Goal: Transaction & Acquisition: Subscribe to service/newsletter

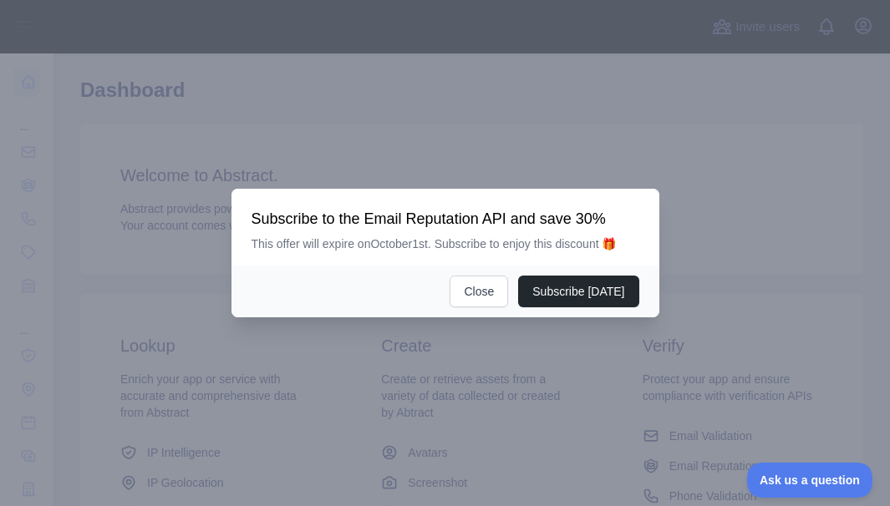
scroll to position [50, 0]
click at [490, 282] on button "Close" at bounding box center [479, 292] width 58 height 32
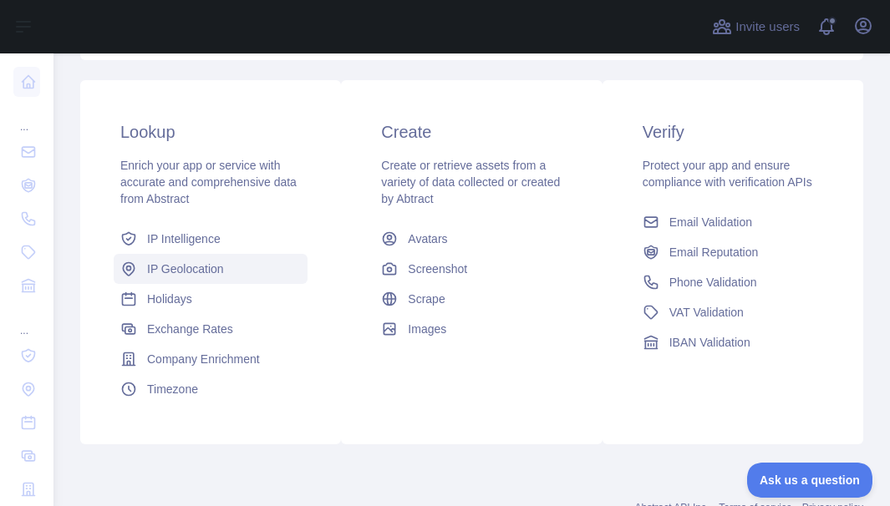
scroll to position [265, 0]
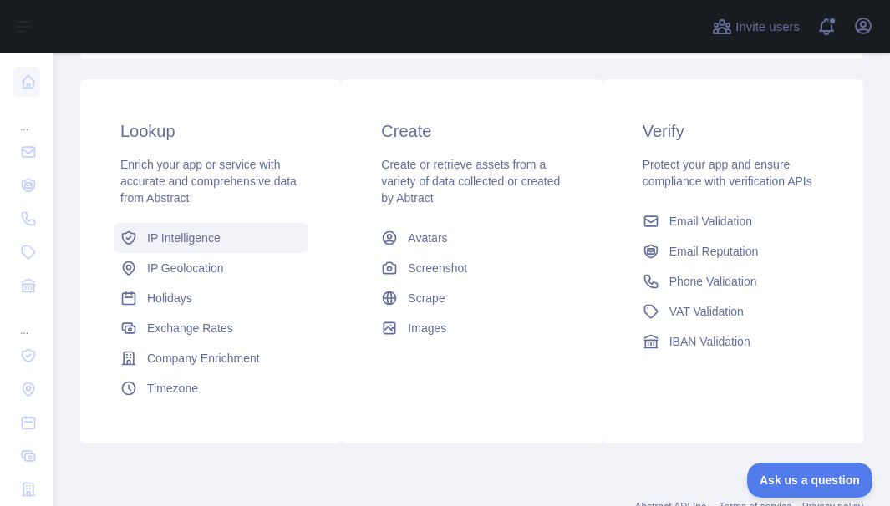
click at [183, 239] on span "IP Intelligence" at bounding box center [184, 238] width 74 height 17
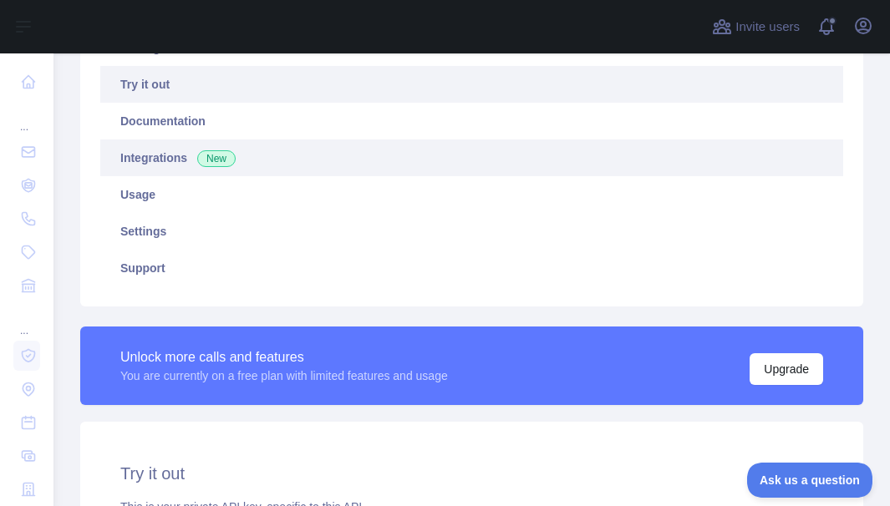
type textarea "**********"
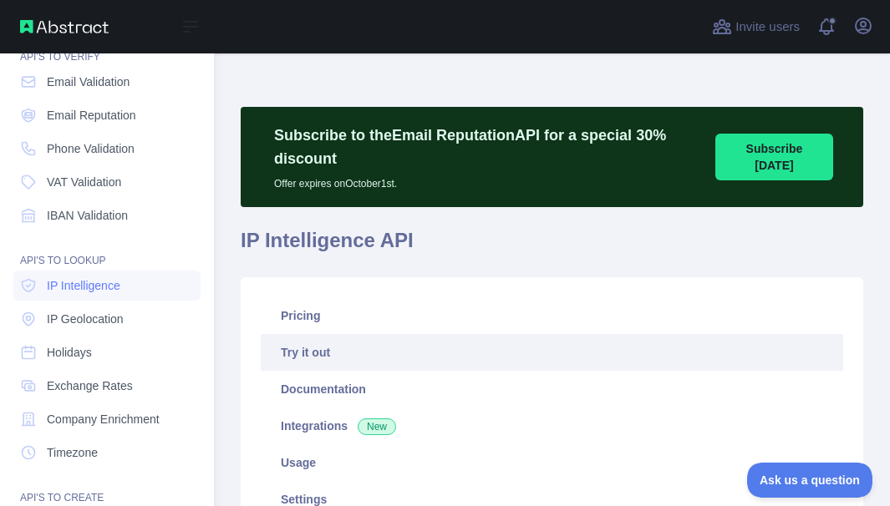
scroll to position [74, 0]
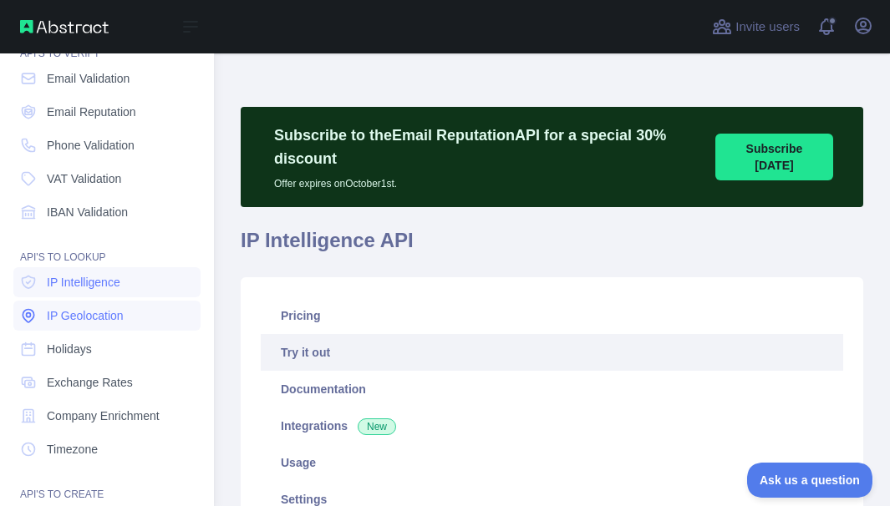
click at [91, 316] on span "IP Geolocation" at bounding box center [85, 315] width 77 height 17
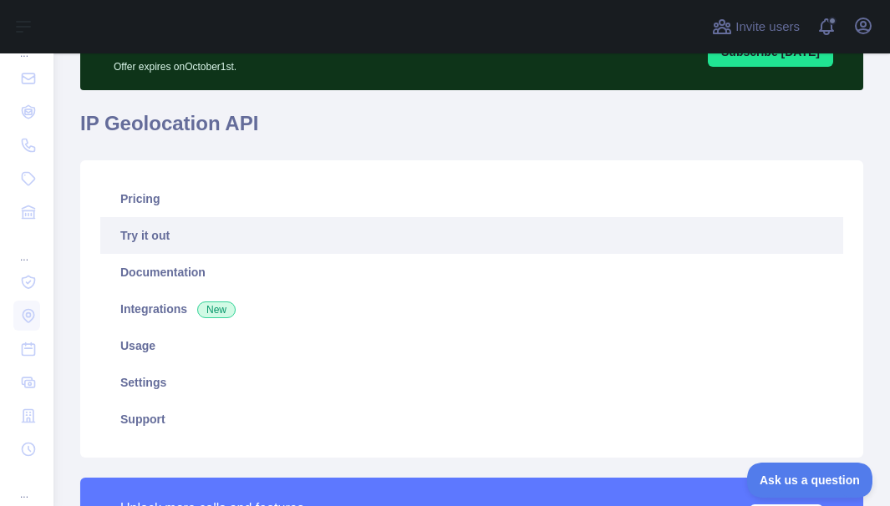
scroll to position [52, 0]
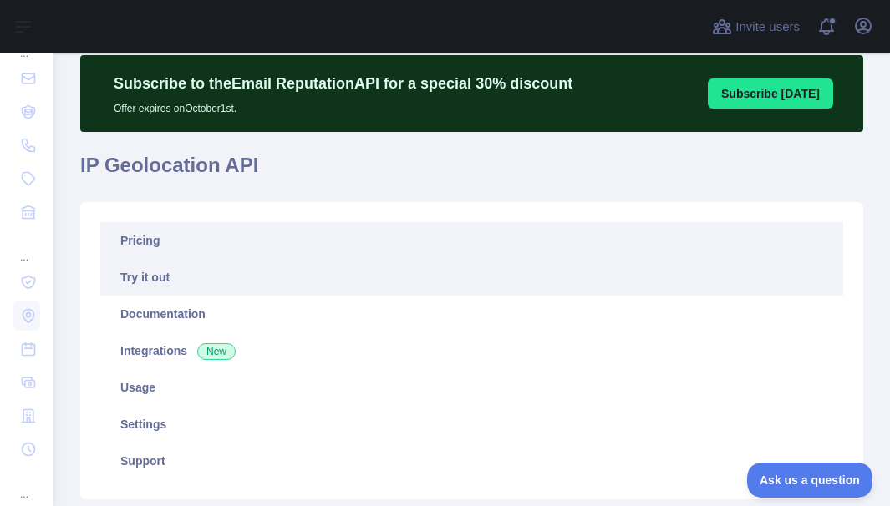
click at [145, 238] on link "Pricing" at bounding box center [471, 240] width 743 height 37
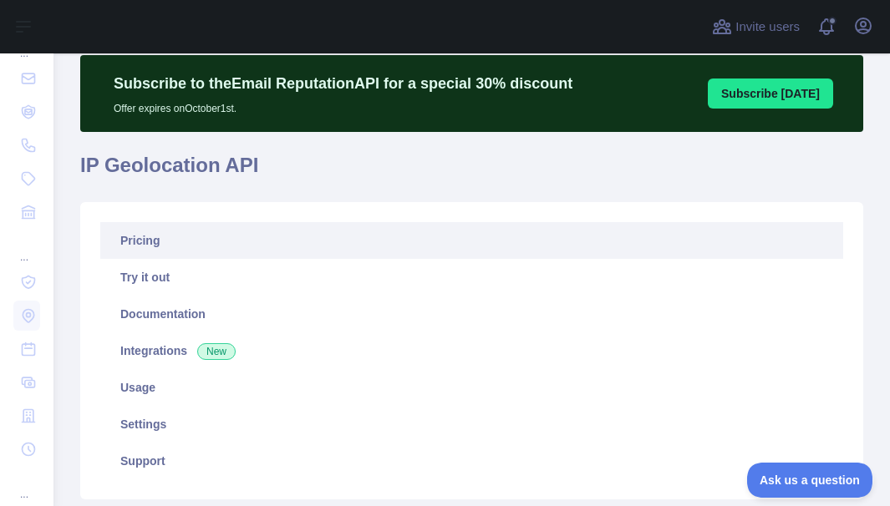
click at [145, 238] on link "Pricing" at bounding box center [471, 240] width 743 height 37
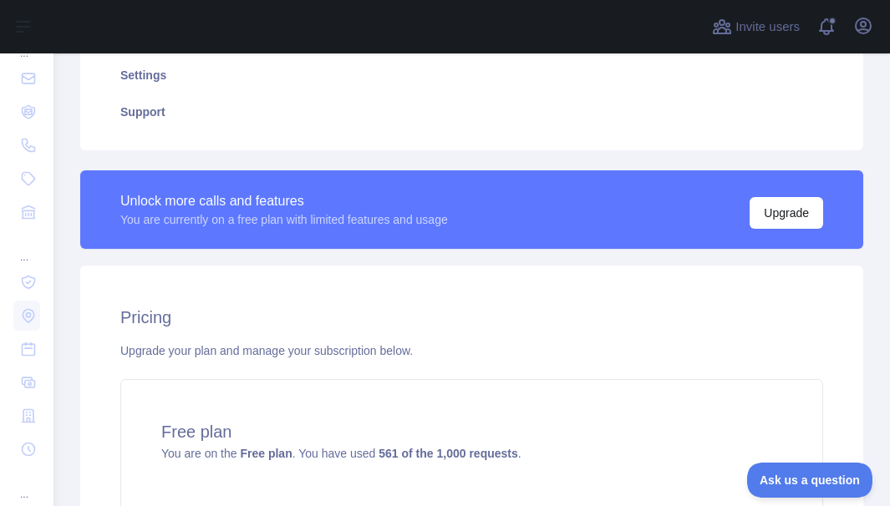
scroll to position [628, 0]
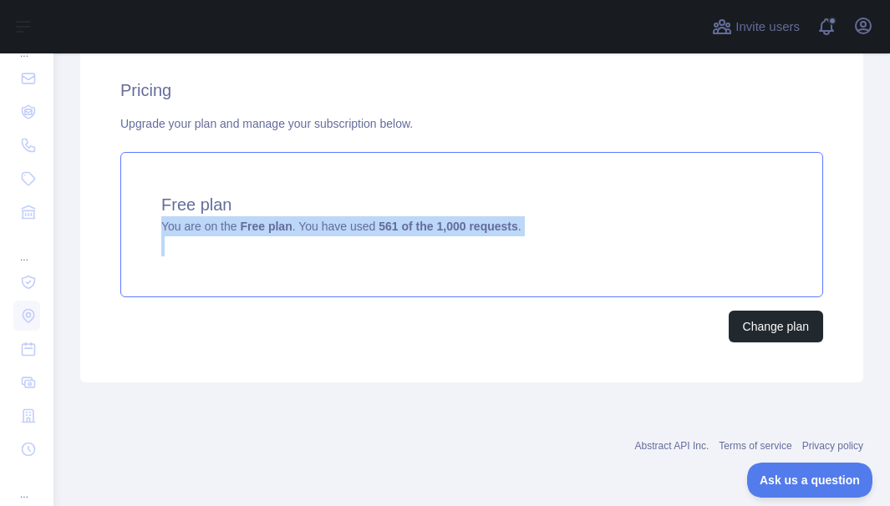
drag, startPoint x: 334, startPoint y: 328, endPoint x: 391, endPoint y: 216, distance: 125.6
click at [391, 216] on div "Pricing Upgrade your plan and manage your subscription below. Free plan You are…" at bounding box center [471, 210] width 783 height 344
click at [511, 171] on div "Free plan You are on the Free plan . You have used 561 of the 1,000 requests ." at bounding box center [471, 224] width 703 height 145
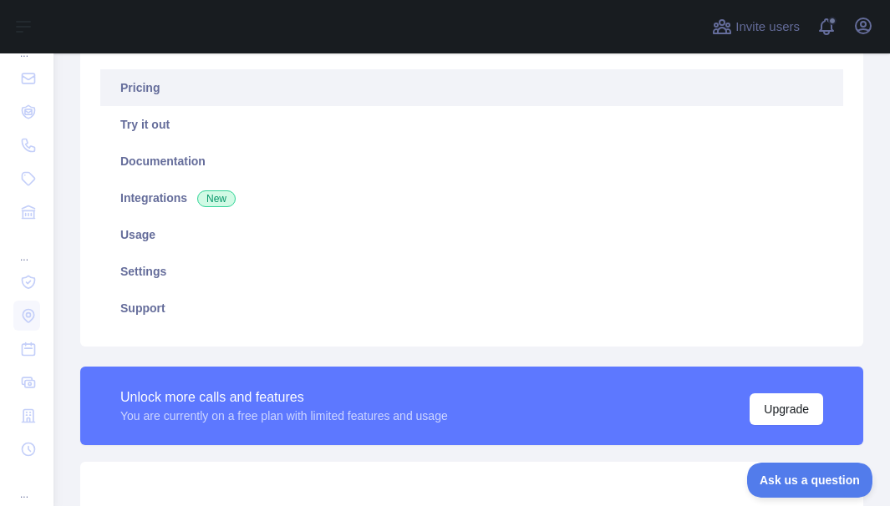
scroll to position [204, 0]
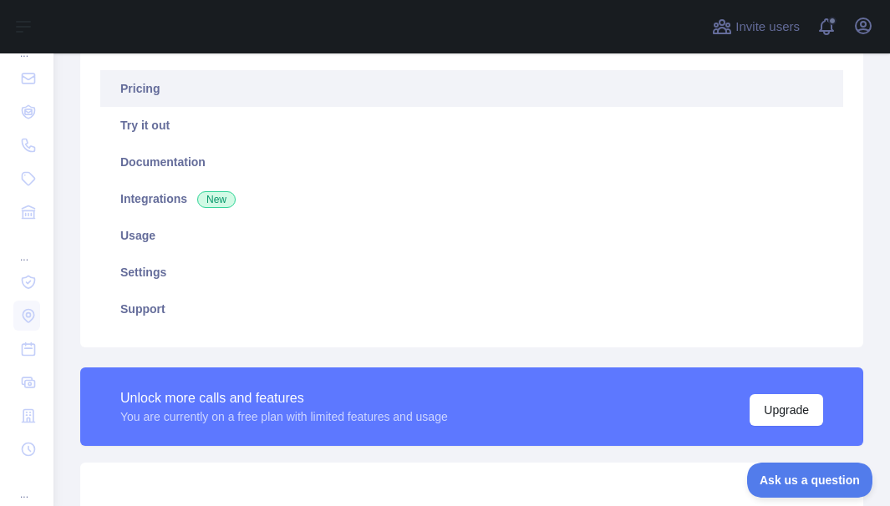
click at [140, 94] on link "Pricing" at bounding box center [471, 88] width 743 height 37
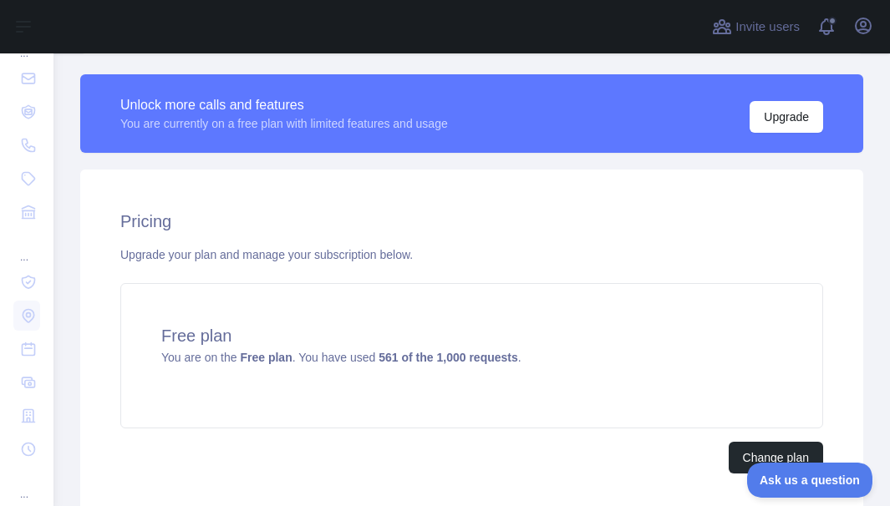
scroll to position [628, 0]
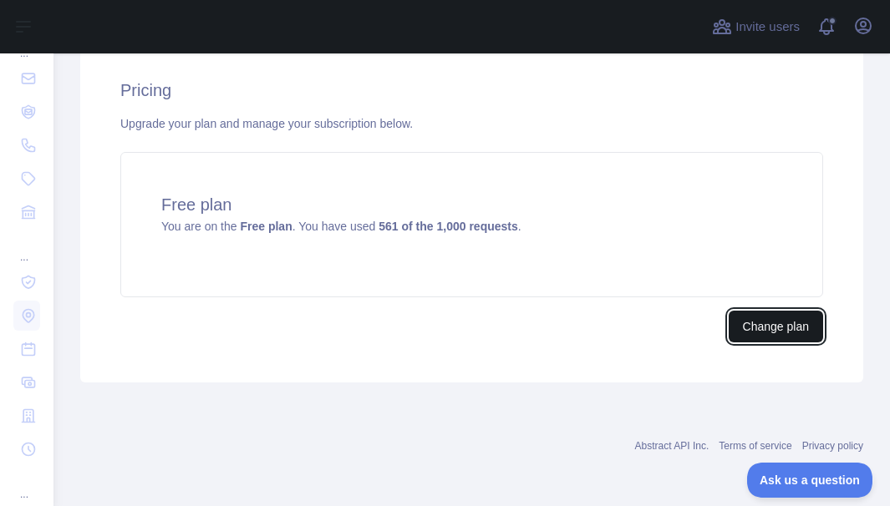
click at [764, 323] on button "Change plan" at bounding box center [776, 327] width 94 height 32
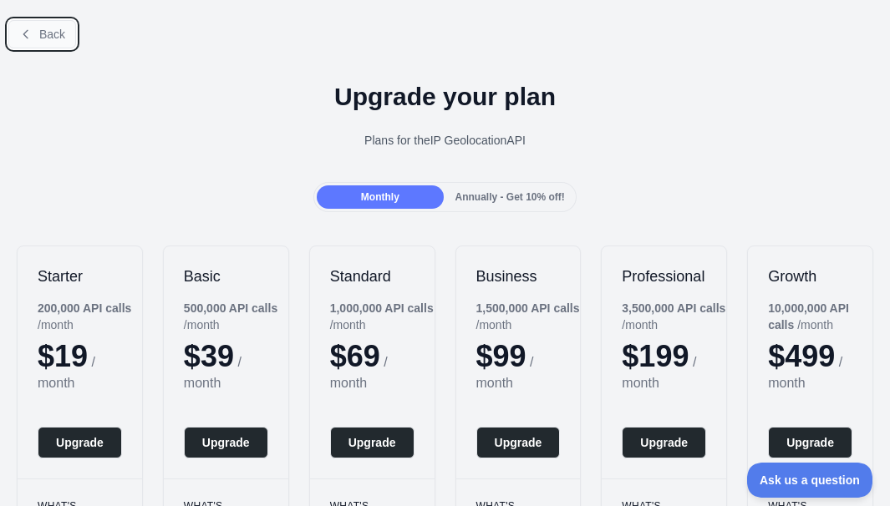
click at [43, 33] on span "Back" at bounding box center [52, 34] width 26 height 13
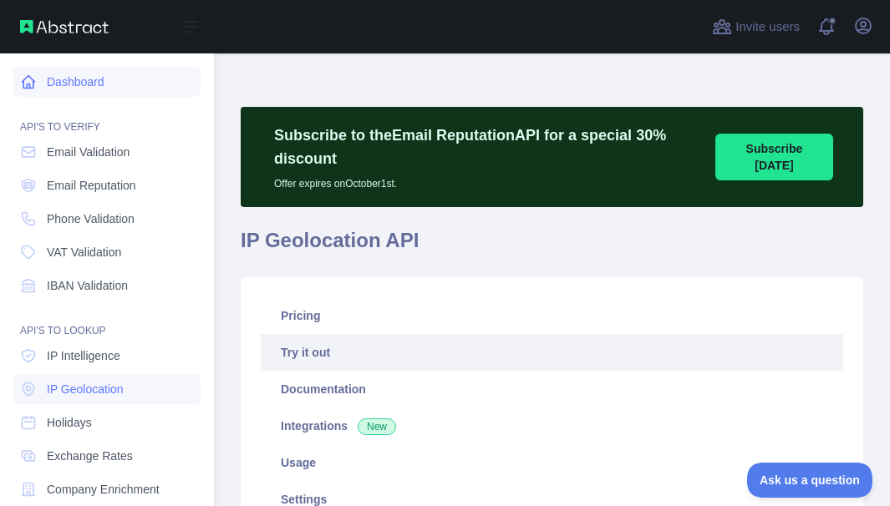
click at [85, 75] on link "Dashboard" at bounding box center [106, 82] width 187 height 30
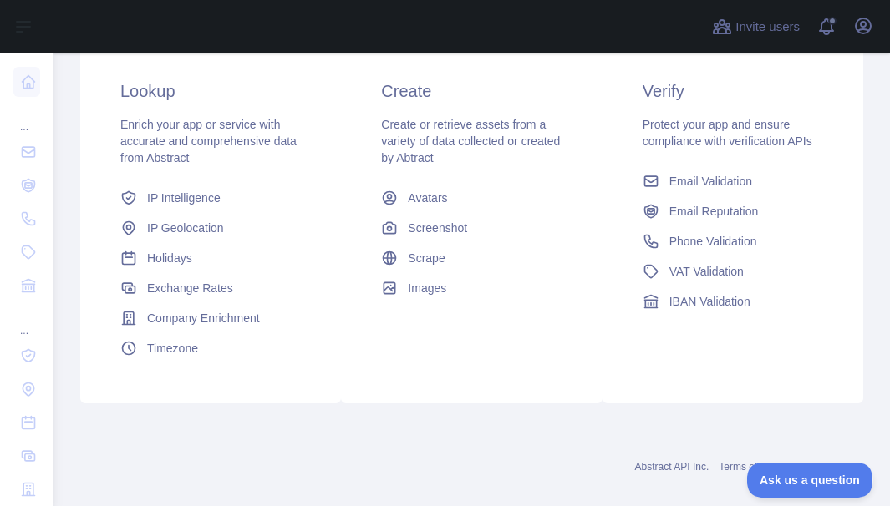
scroll to position [403, 0]
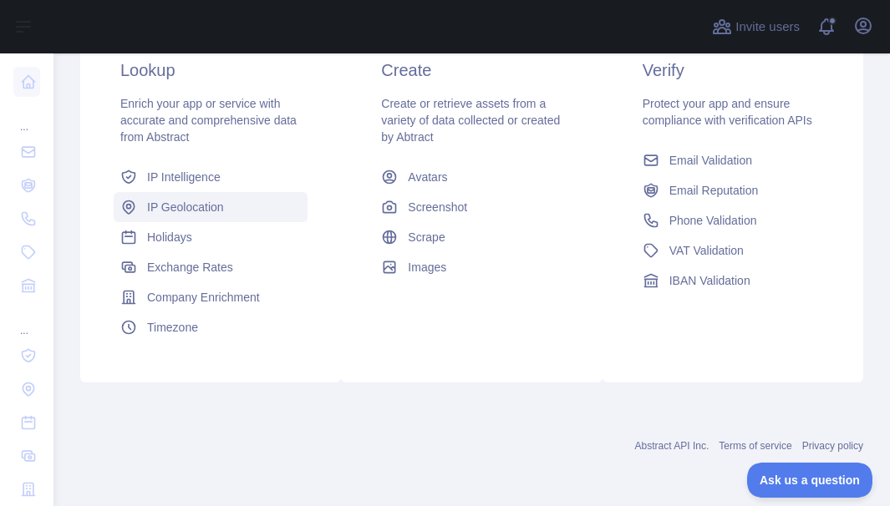
click at [194, 203] on span "IP Geolocation" at bounding box center [185, 207] width 77 height 17
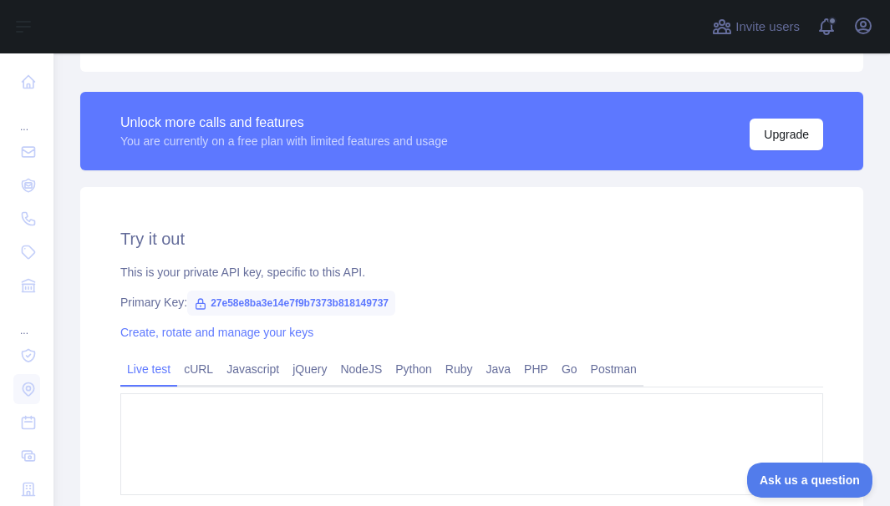
type textarea "**********"
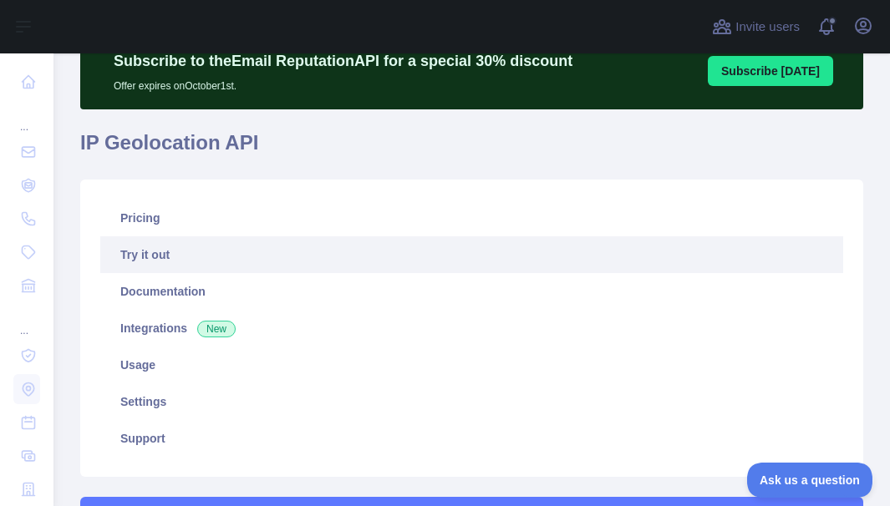
scroll to position [53, 0]
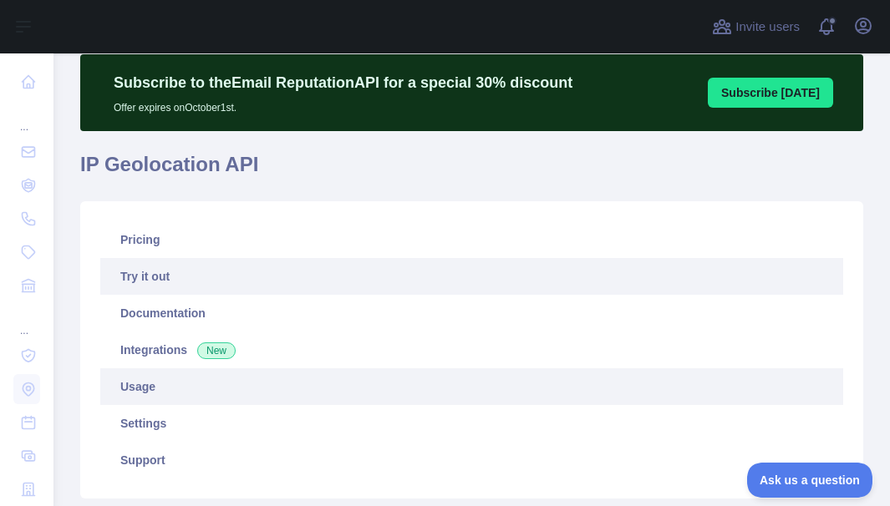
click at [147, 373] on link "Usage" at bounding box center [471, 386] width 743 height 37
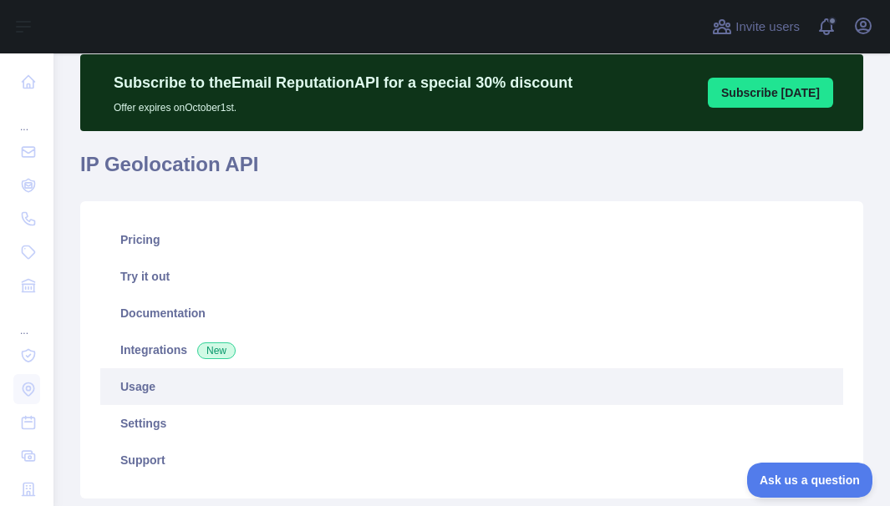
scroll to position [453, 824]
click at [130, 391] on link "Usage" at bounding box center [471, 386] width 743 height 37
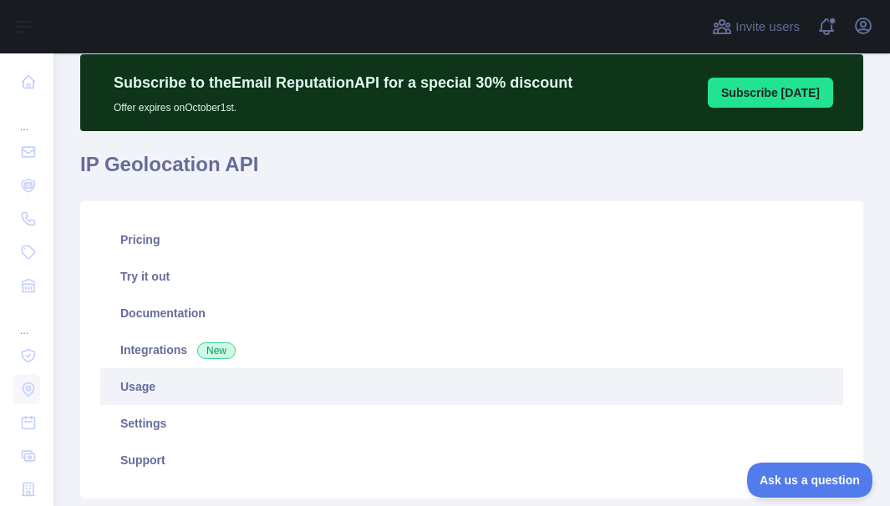
click at [130, 391] on link "Usage" at bounding box center [471, 386] width 743 height 37
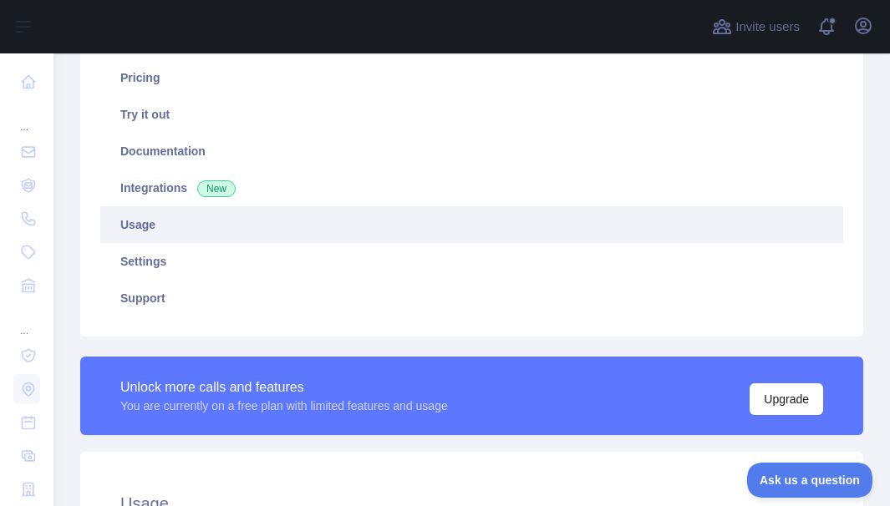
scroll to position [140, 0]
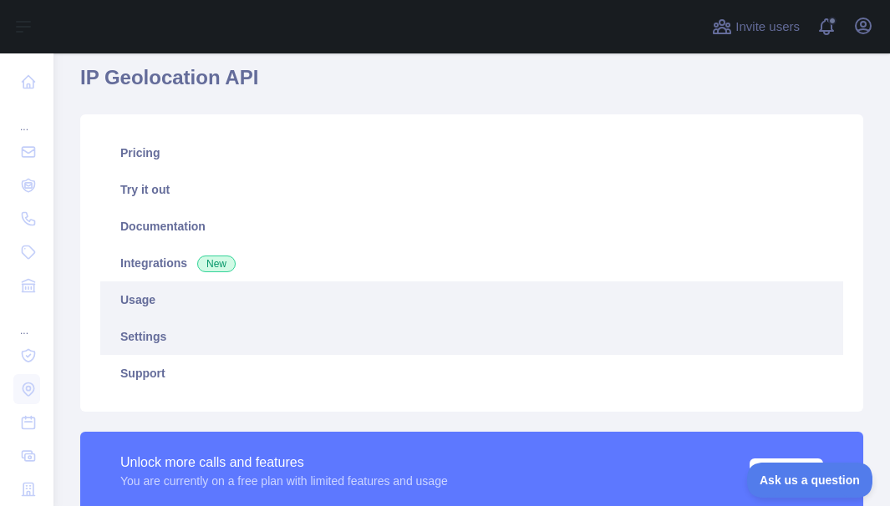
click at [153, 334] on link "Settings" at bounding box center [471, 336] width 743 height 37
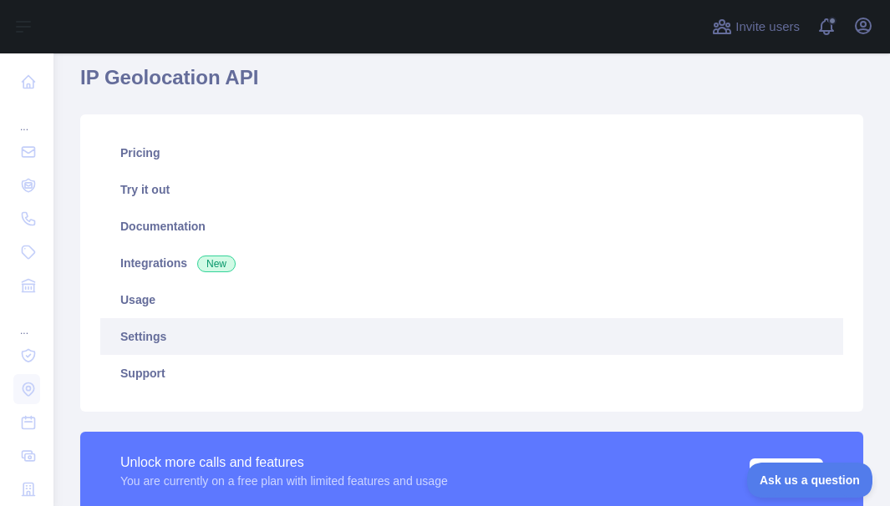
click at [153, 334] on link "Settings" at bounding box center [471, 336] width 743 height 37
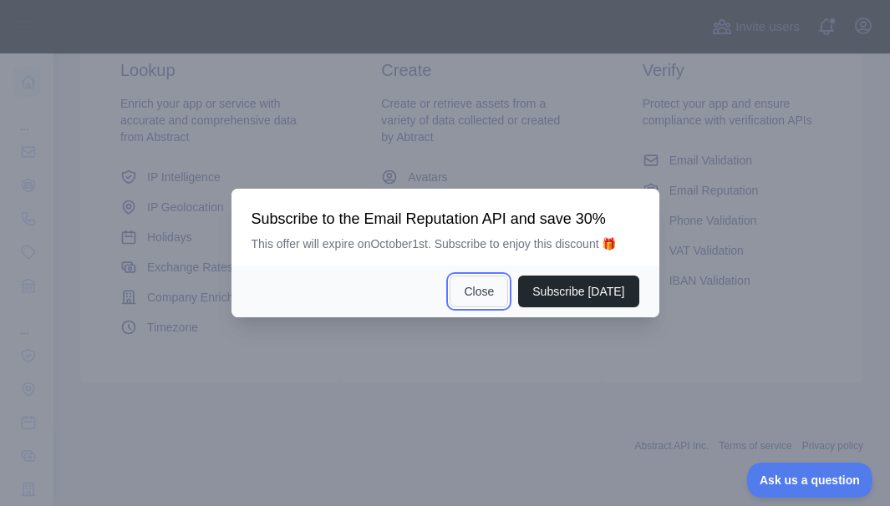
click at [502, 295] on button "Close" at bounding box center [479, 292] width 58 height 32
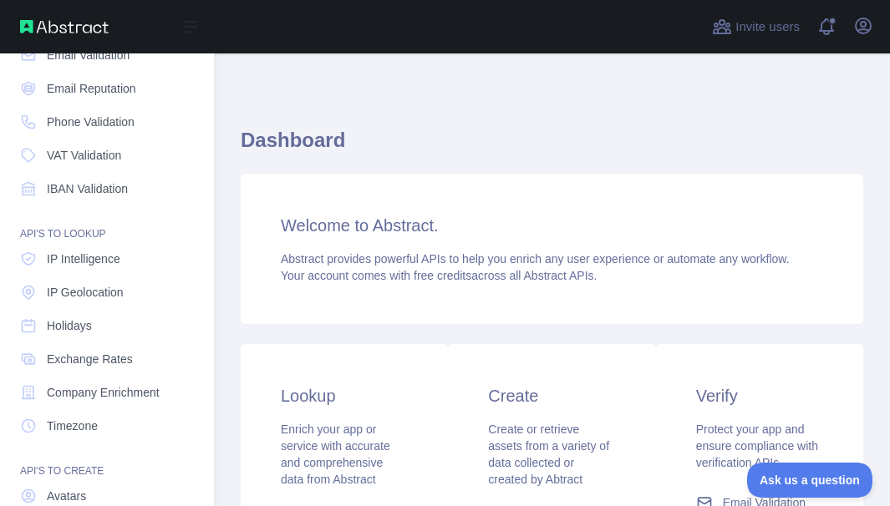
scroll to position [98, 0]
click at [104, 286] on span "IP Geolocation" at bounding box center [85, 291] width 77 height 17
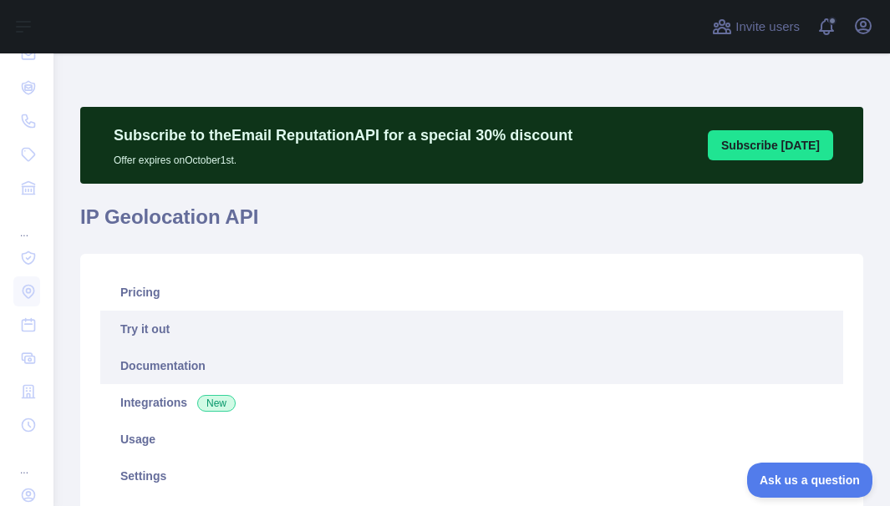
type textarea "**********"
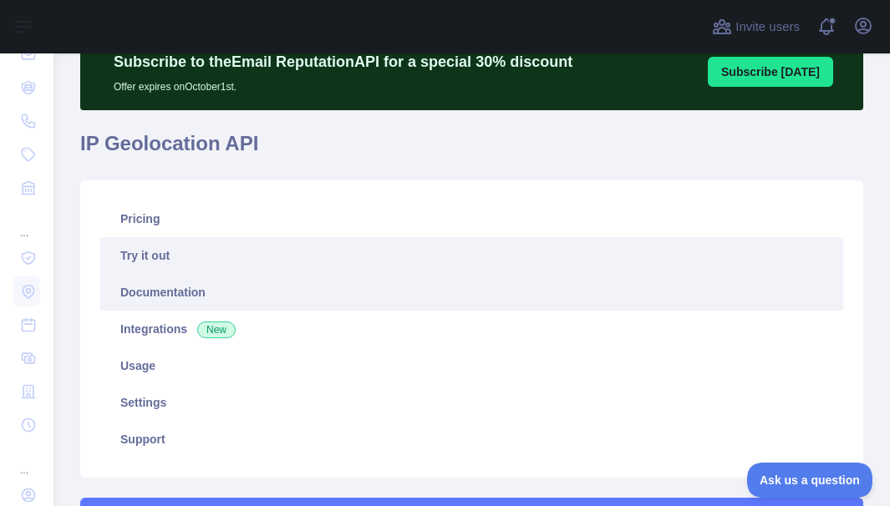
scroll to position [74, 0]
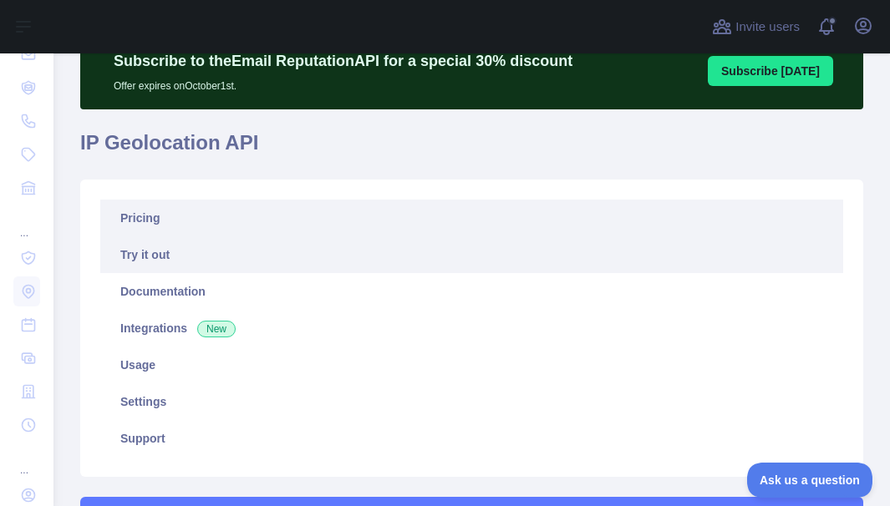
click at [143, 211] on link "Pricing" at bounding box center [471, 218] width 743 height 37
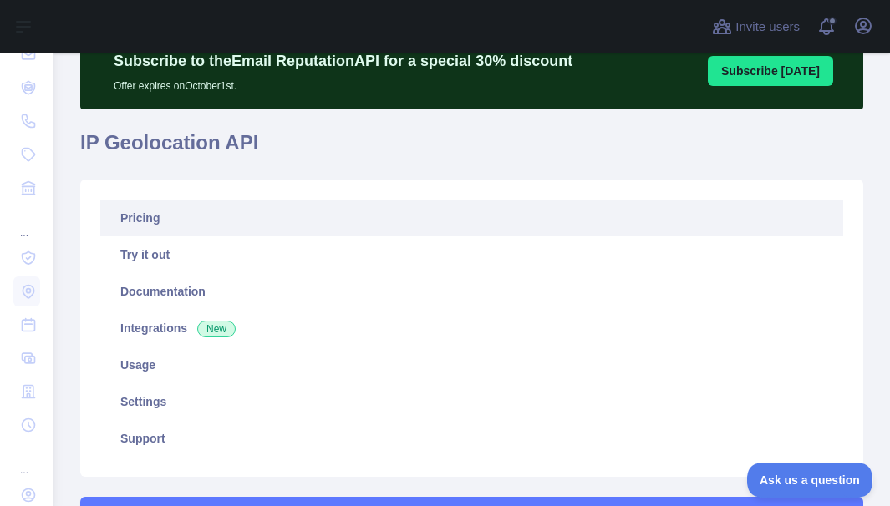
click at [143, 211] on link "Pricing" at bounding box center [471, 218] width 743 height 37
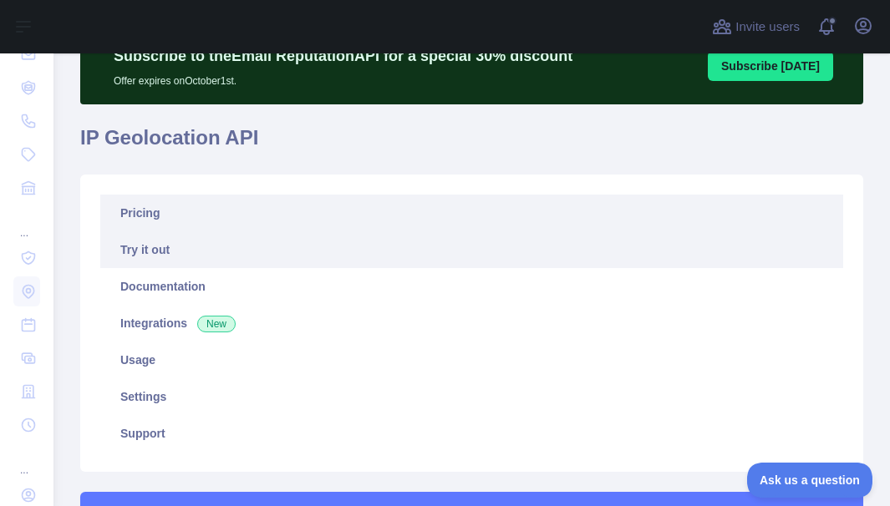
scroll to position [72, 0]
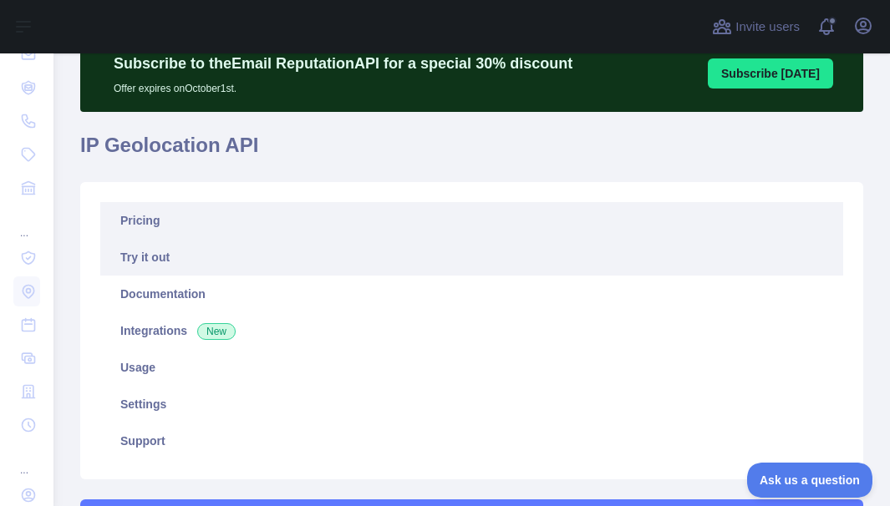
click at [151, 257] on link "Try it out" at bounding box center [471, 257] width 743 height 37
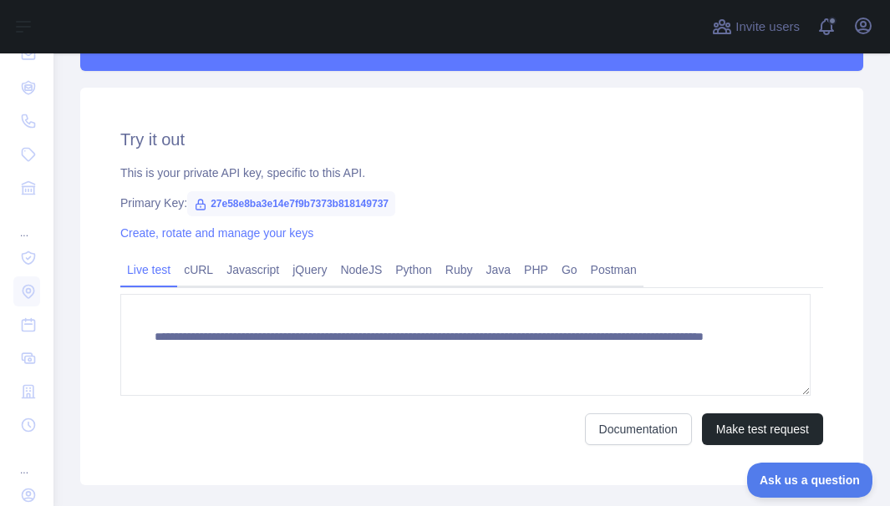
scroll to position [580, 0]
